Goal: Task Accomplishment & Management: Manage account settings

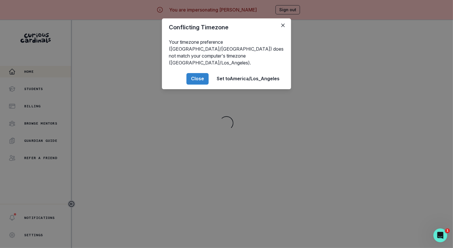
click at [178, 175] on div "Conflicting Timezone Your timezone preference ([GEOGRAPHIC_DATA]/[GEOGRAPHIC_DA…" at bounding box center [226, 124] width 453 height 248
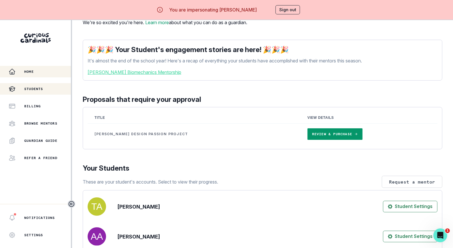
click at [42, 86] on div "Students" at bounding box center [40, 89] width 62 height 7
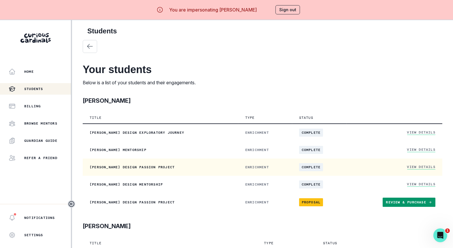
scroll to position [23, 0]
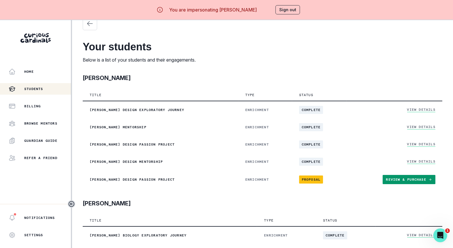
click at [291, 12] on button "Sign out" at bounding box center [287, 9] width 24 height 9
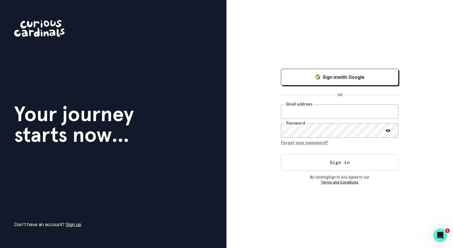
type input "[EMAIL_ADDRESS][DOMAIN_NAME]"
click at [305, 158] on button "Sign in" at bounding box center [339, 162] width 117 height 17
